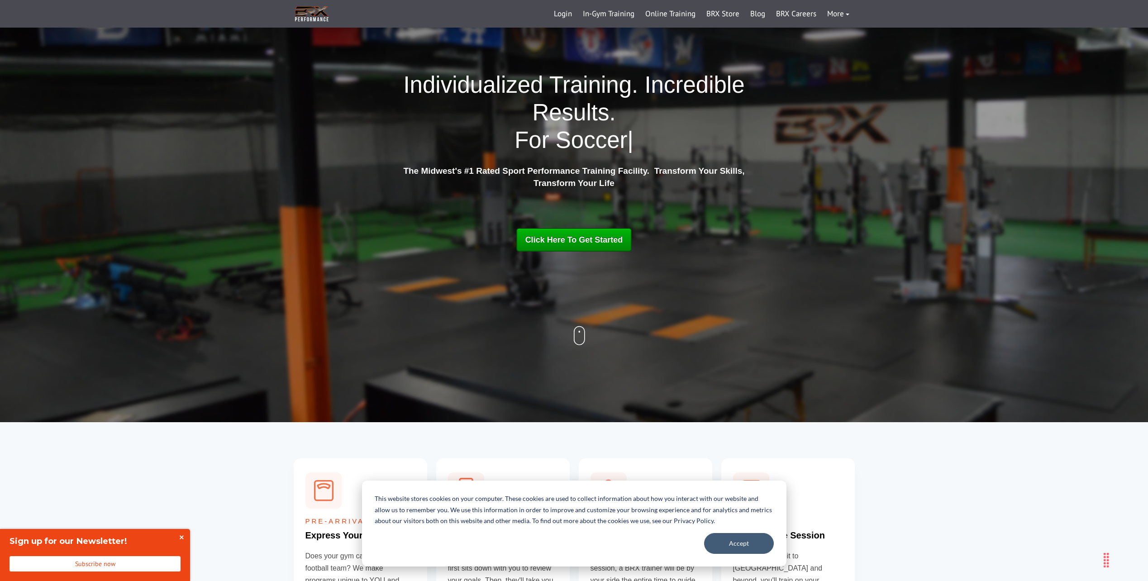
scroll to position [45, 0]
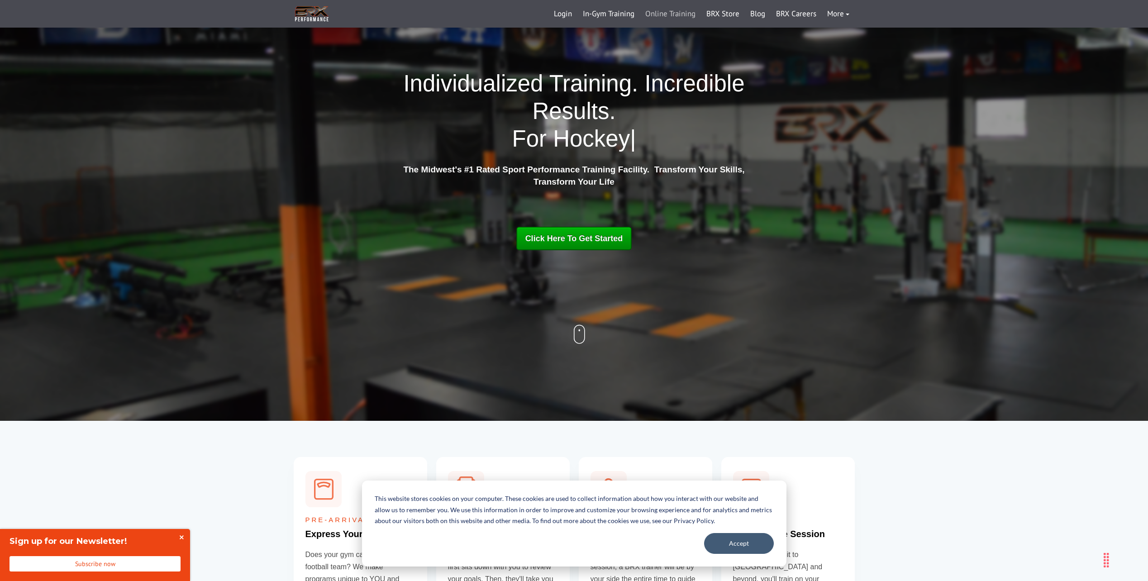
click at [664, 13] on link "Online Training" at bounding box center [670, 14] width 61 height 22
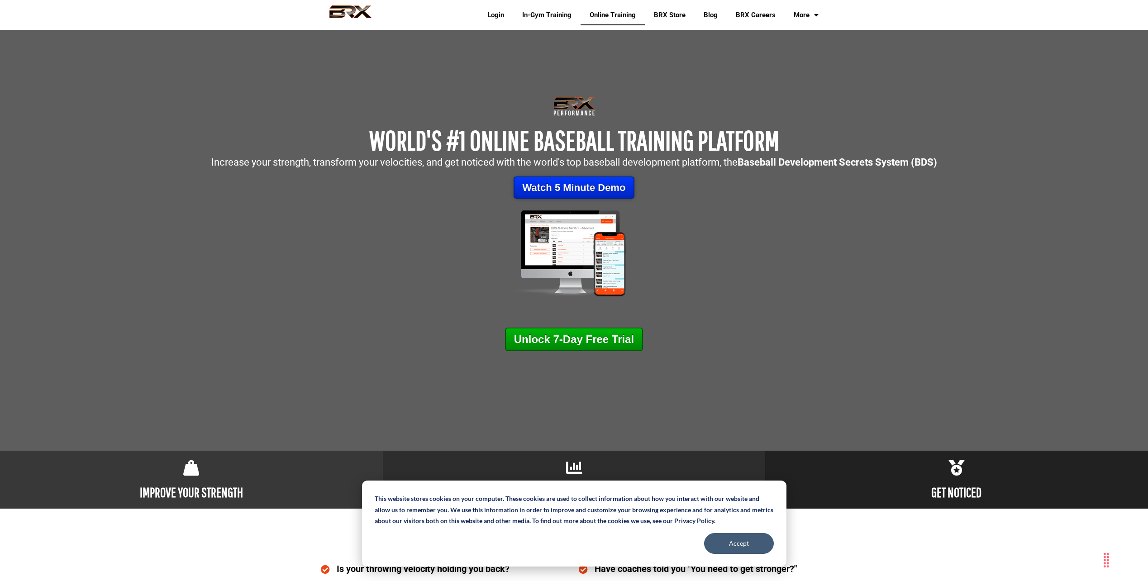
click at [574, 185] on link "Watch 5 Minute Demo" at bounding box center [574, 187] width 121 height 22
click at [532, 19] on link "In-Gym Training" at bounding box center [546, 15] width 67 height 21
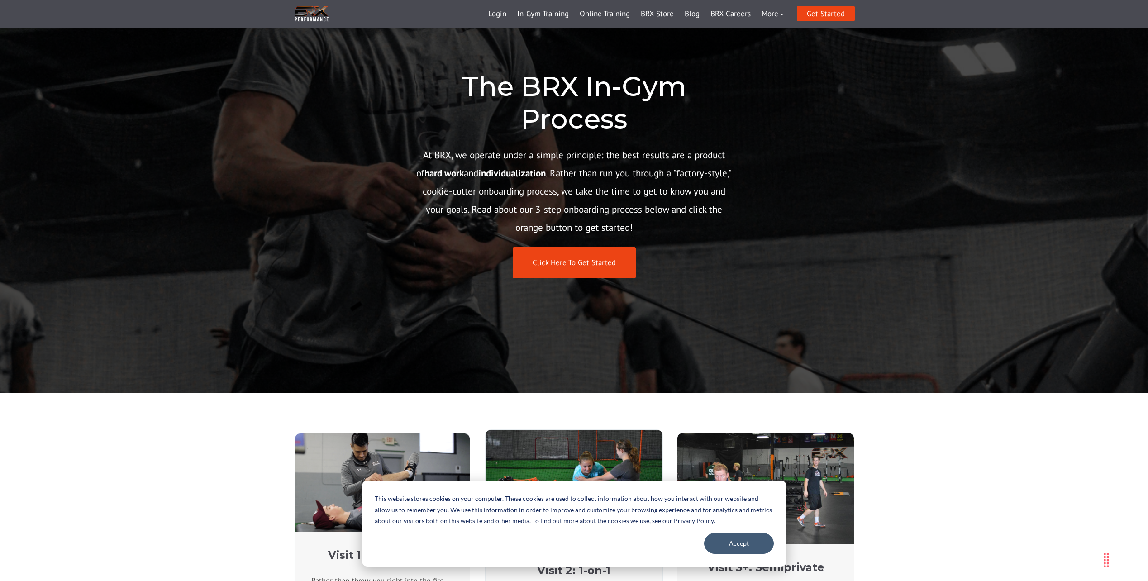
scroll to position [45, 0]
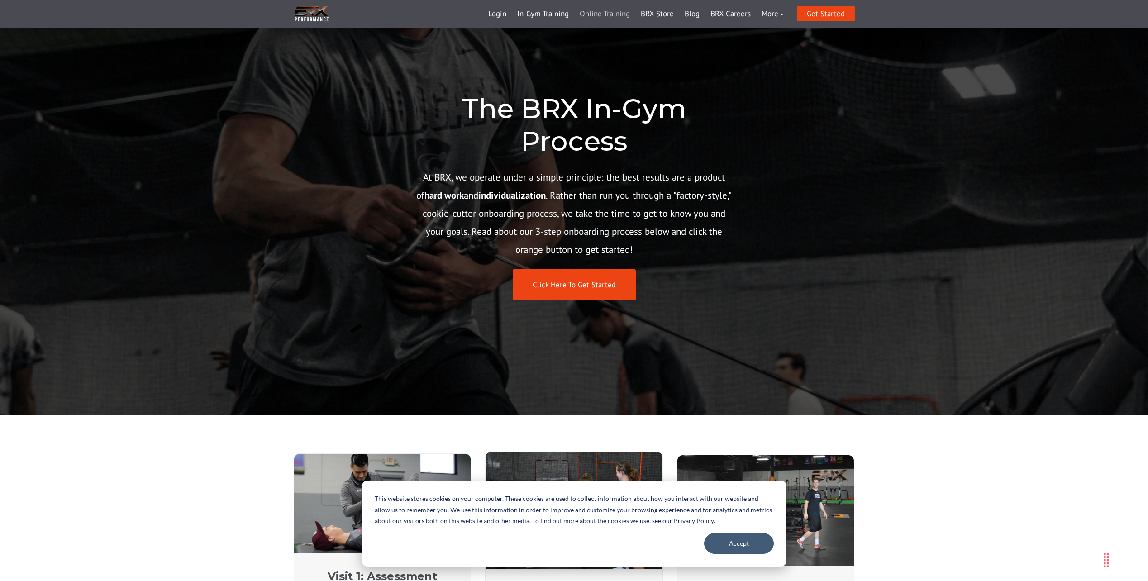
click at [614, 12] on link "Online Training" at bounding box center [604, 14] width 61 height 22
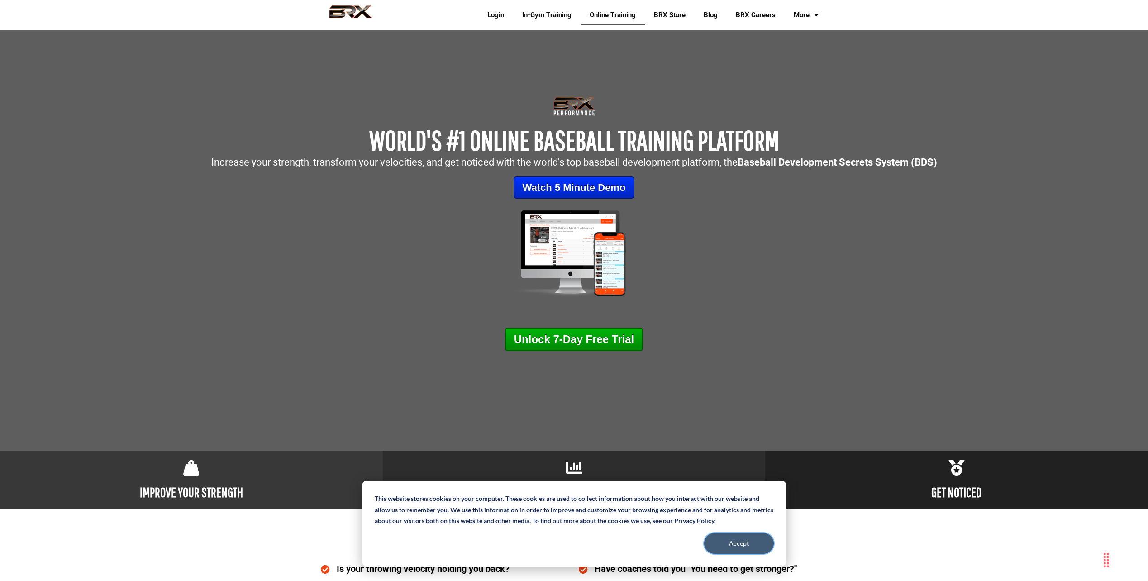
click at [730, 545] on button "Accept" at bounding box center [739, 543] width 70 height 21
